Goal: Task Accomplishment & Management: Use online tool/utility

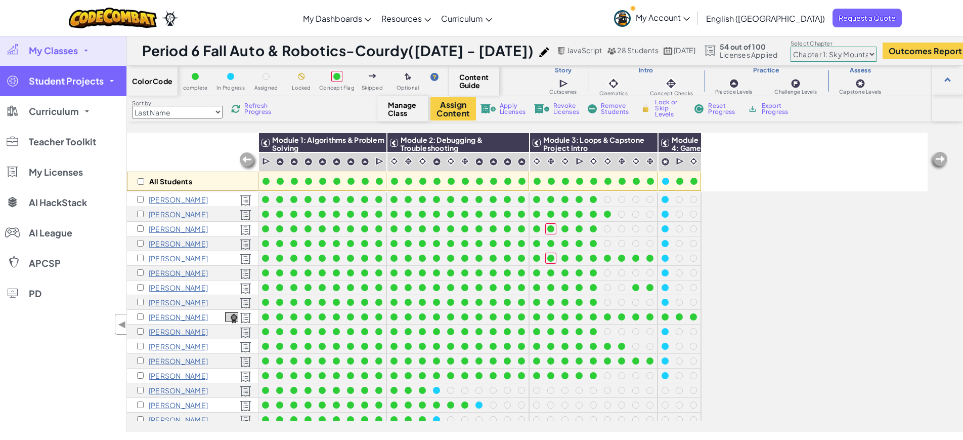
click at [80, 81] on span "Student Projects" at bounding box center [66, 80] width 75 height 9
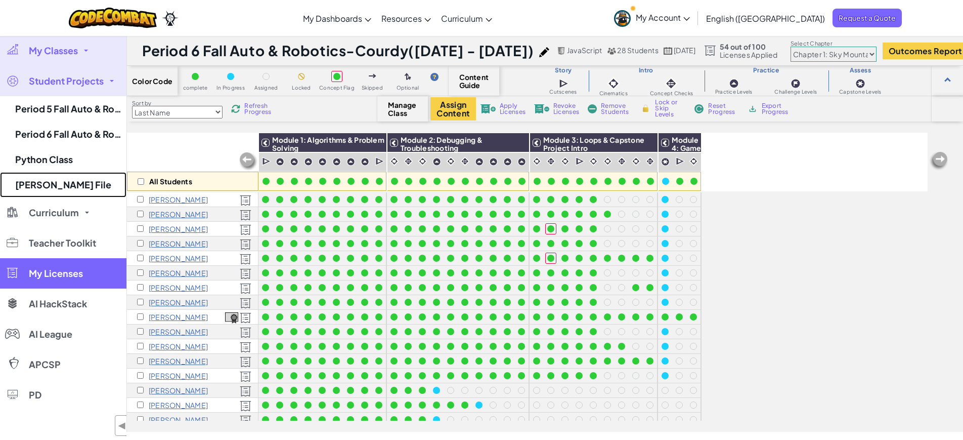
click at [59, 185] on link "Mr. Courdy's File" at bounding box center [63, 184] width 126 height 25
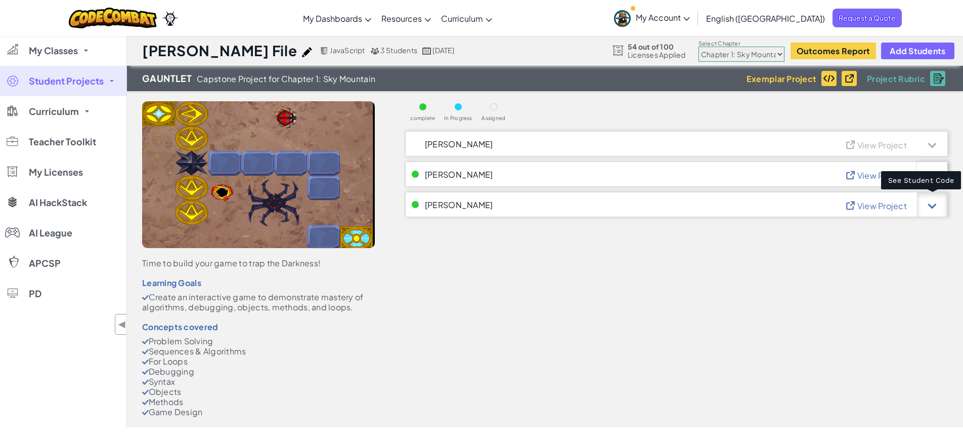
click at [932, 209] on div at bounding box center [932, 204] width 30 height 25
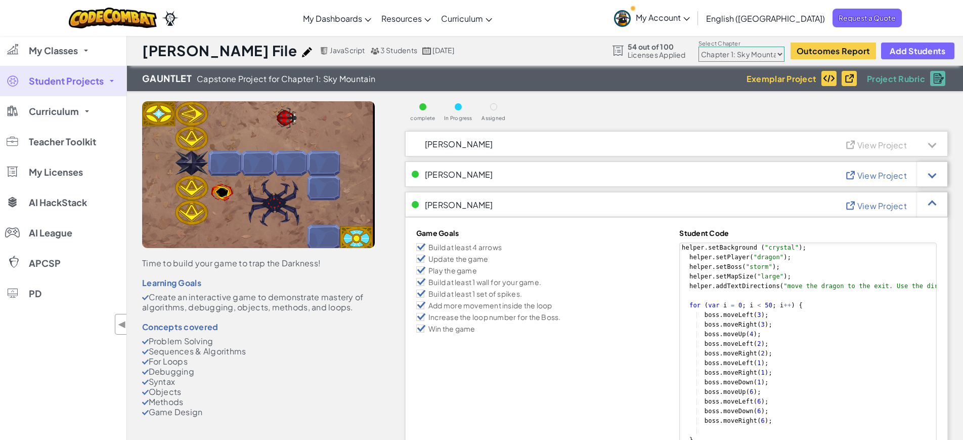
click at [888, 211] on div "View Project" at bounding box center [896, 204] width 103 height 25
click at [881, 207] on span "View Project" at bounding box center [883, 205] width 50 height 11
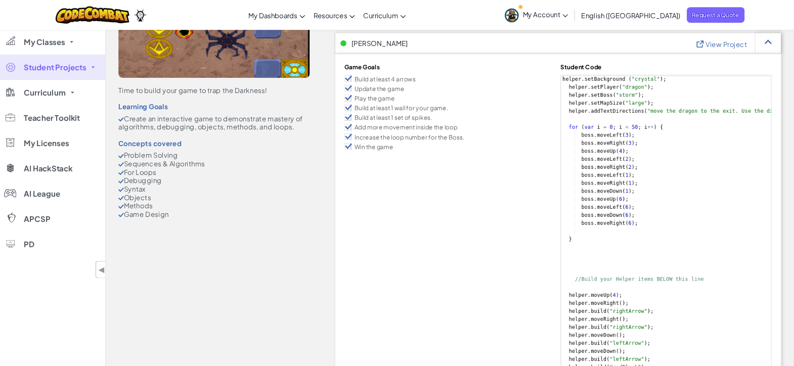
scroll to position [152, 0]
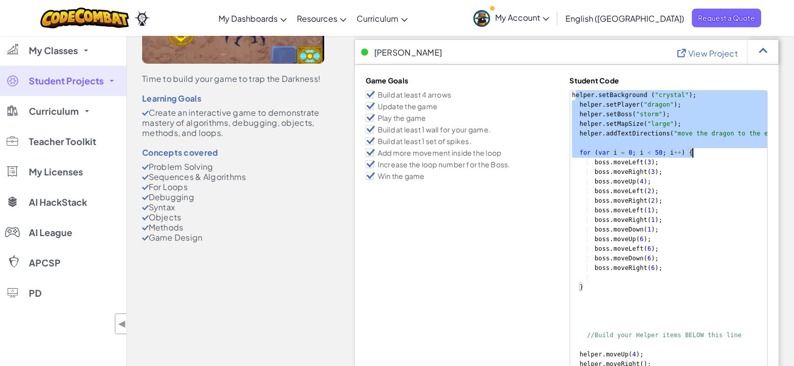
drag, startPoint x: 574, startPoint y: 96, endPoint x: 700, endPoint y: 155, distance: 139.9
type textarea "for (var i = 0; i < 50; i++) {"
click at [555, 32] on link "My Account" at bounding box center [512, 18] width 86 height 32
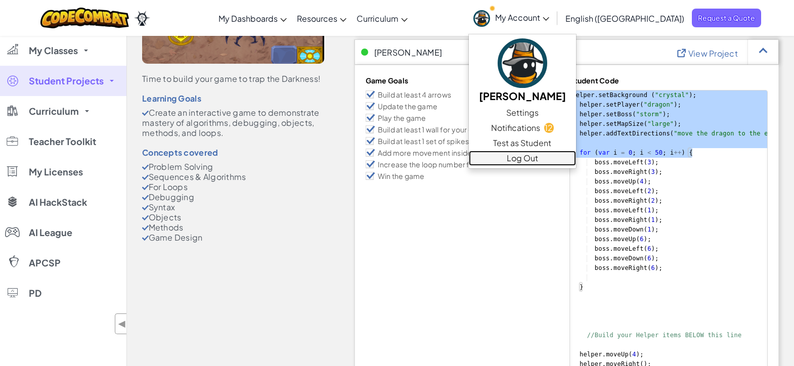
click at [564, 157] on link "Log Out" at bounding box center [522, 158] width 107 height 15
